Goal: Contribute content: Add original content to the website for others to see

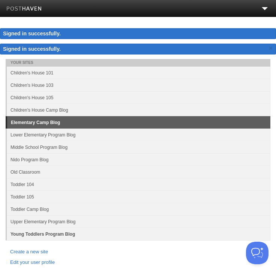
click at [48, 234] on link "Young Toddlers Program Blog" at bounding box center [139, 233] width 264 height 12
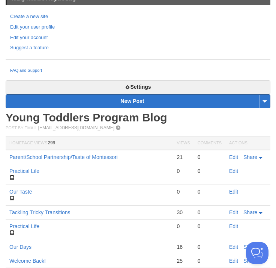
scroll to position [240, 0]
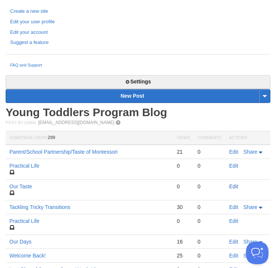
click at [237, 187] on link "Edit" at bounding box center [233, 186] width 9 height 6
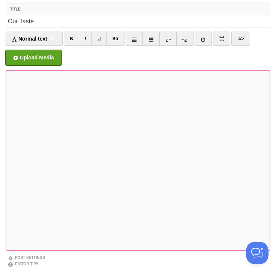
scroll to position [48, 0]
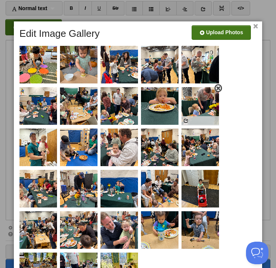
scroll to position [77, 0]
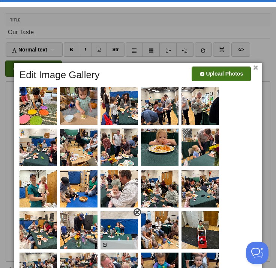
scroll to position [0, 0]
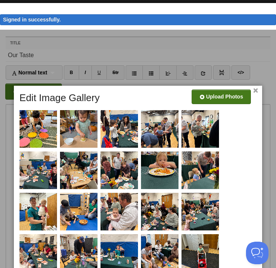
scroll to position [18, 0]
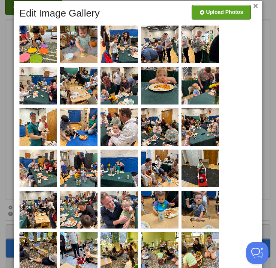
scroll to position [0, 0]
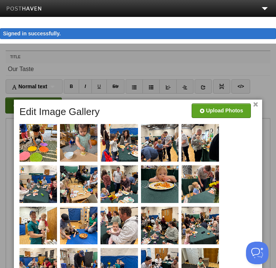
click at [256, 104] on link "×" at bounding box center [255, 104] width 5 height 4
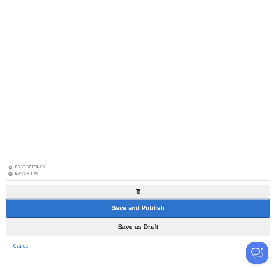
scroll to position [158, 0]
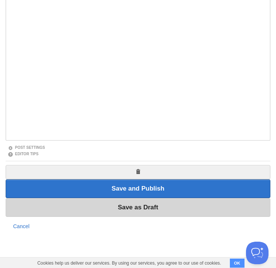
click at [158, 209] on input "Save as Draft" at bounding box center [138, 207] width 265 height 19
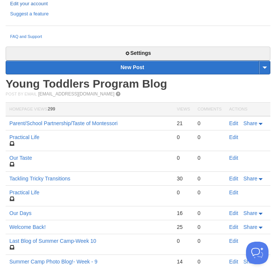
scroll to position [269, 0]
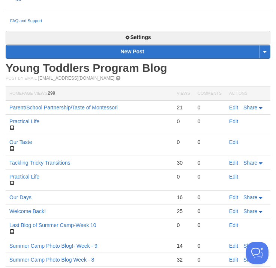
click at [29, 143] on link "Our Taste" at bounding box center [20, 142] width 23 height 6
click at [237, 140] on link "Edit" at bounding box center [233, 142] width 9 height 6
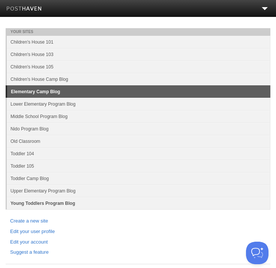
click at [64, 203] on link "Young Toddlers Program Blog" at bounding box center [139, 203] width 264 height 12
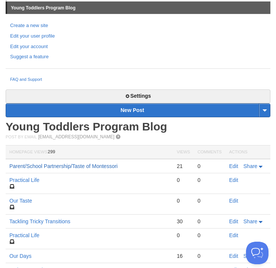
scroll to position [202, 0]
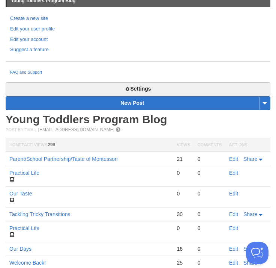
click at [232, 195] on link "Edit" at bounding box center [233, 193] width 9 height 6
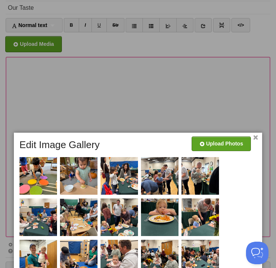
scroll to position [43, 0]
